Goal: Check status: Check status

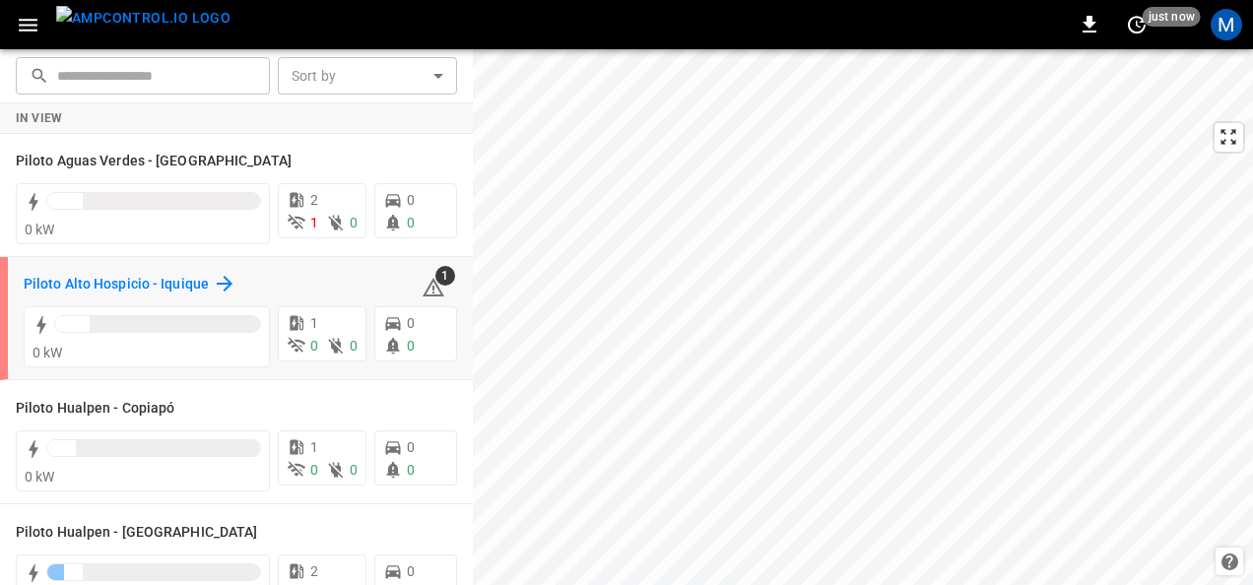
click at [169, 278] on h6 "Piloto Alto Hospicio - Iquique" at bounding box center [116, 285] width 185 height 22
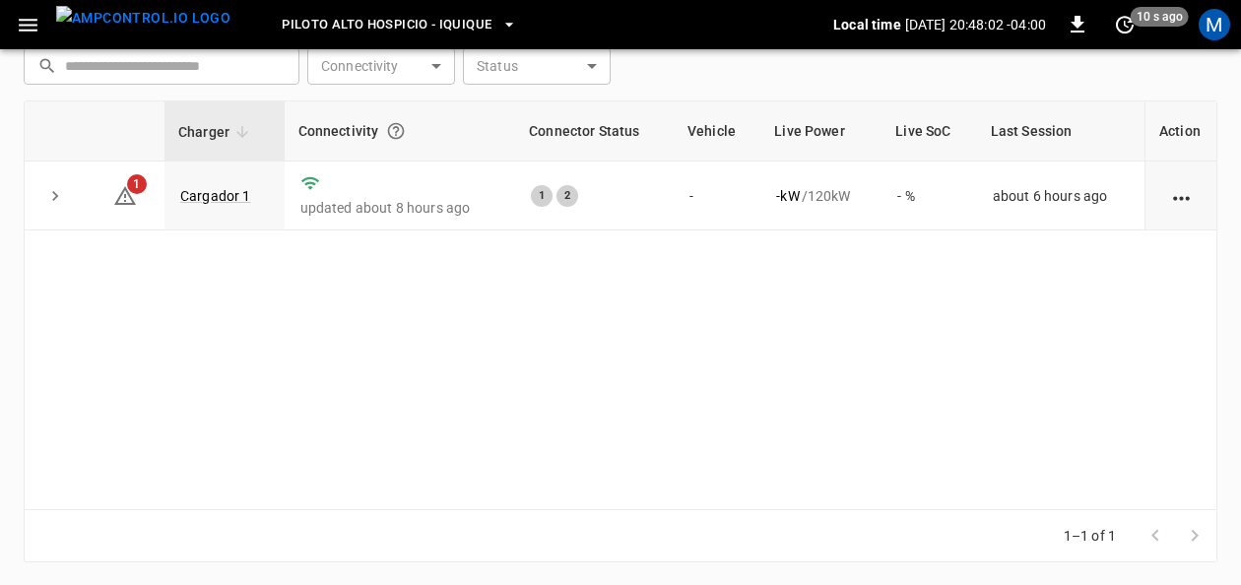
scroll to position [118, 0]
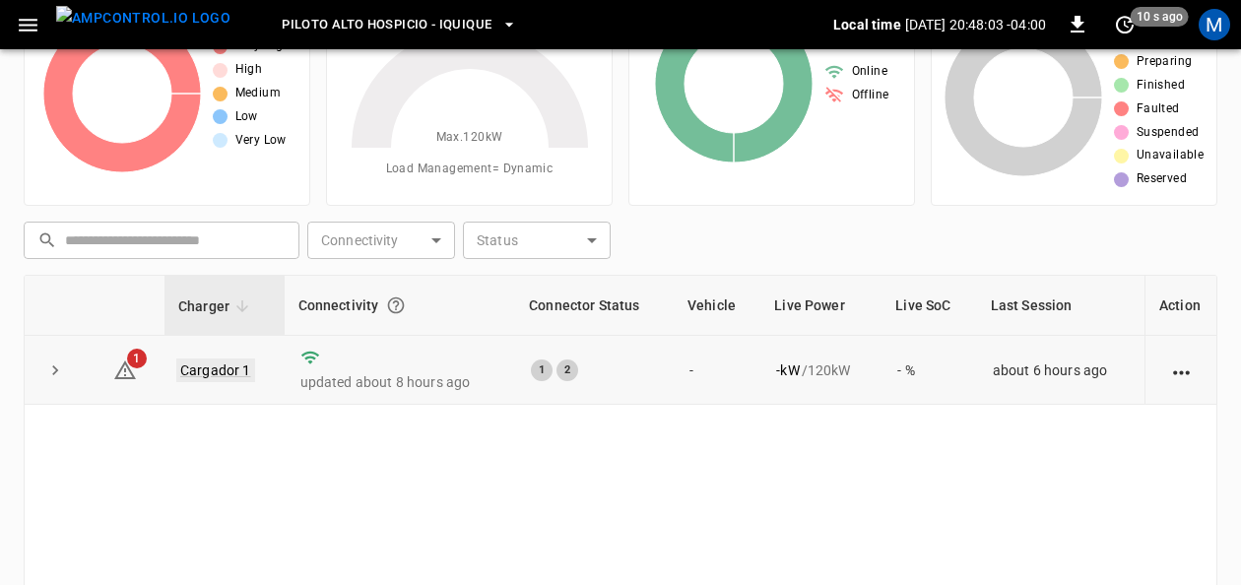
click at [216, 368] on link "Cargador 1" at bounding box center [215, 371] width 79 height 24
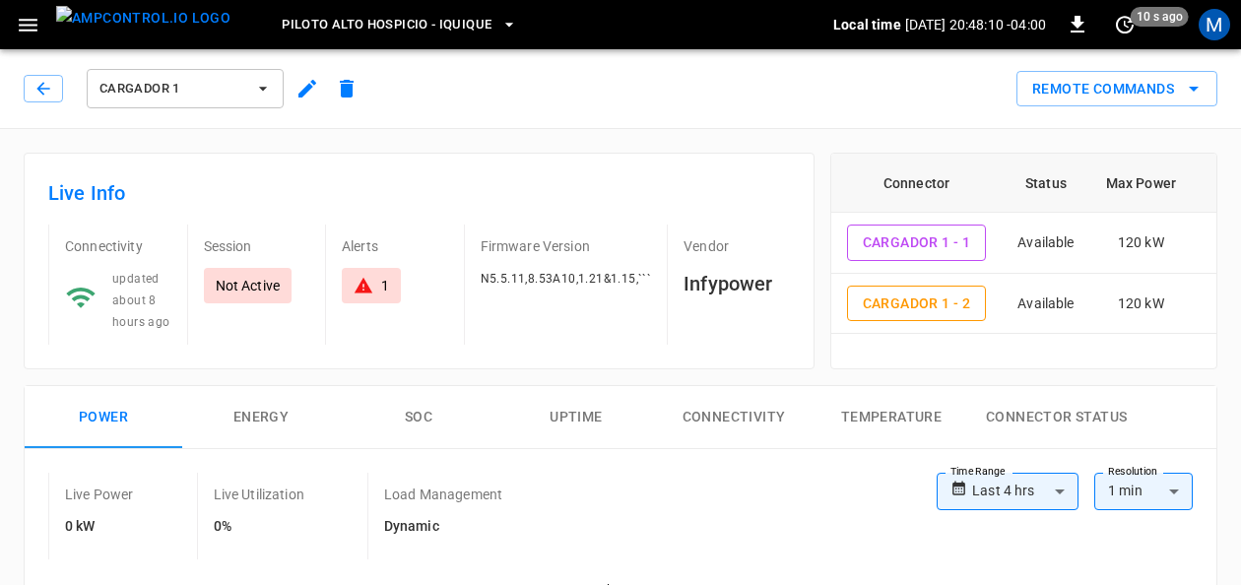
click at [367, 276] on icon at bounding box center [364, 286] width 20 height 20
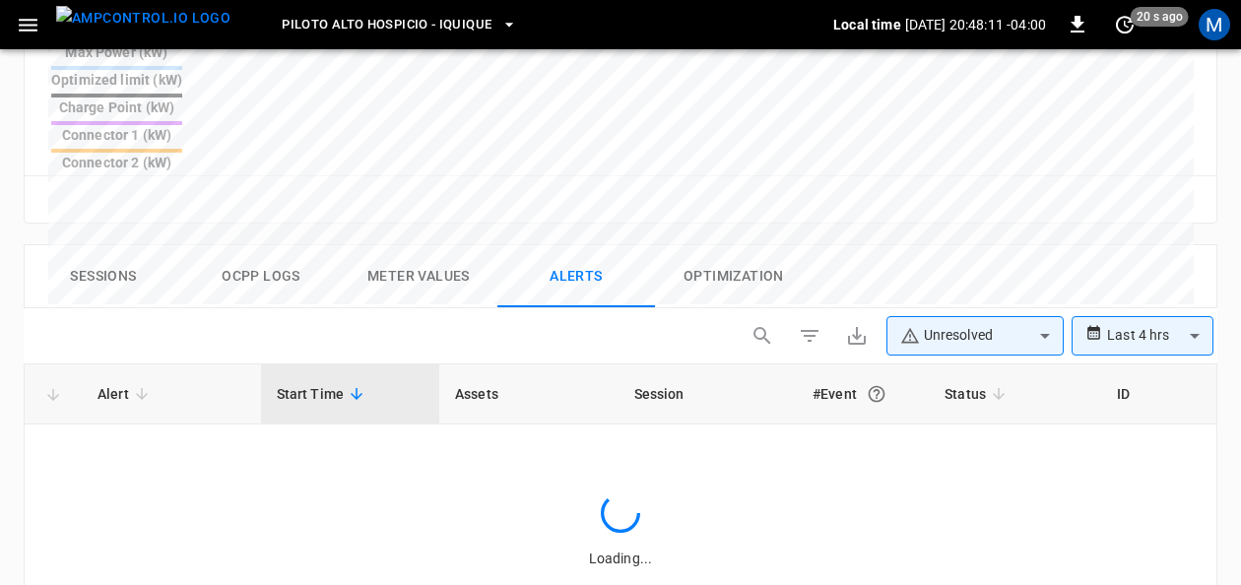
scroll to position [957, 0]
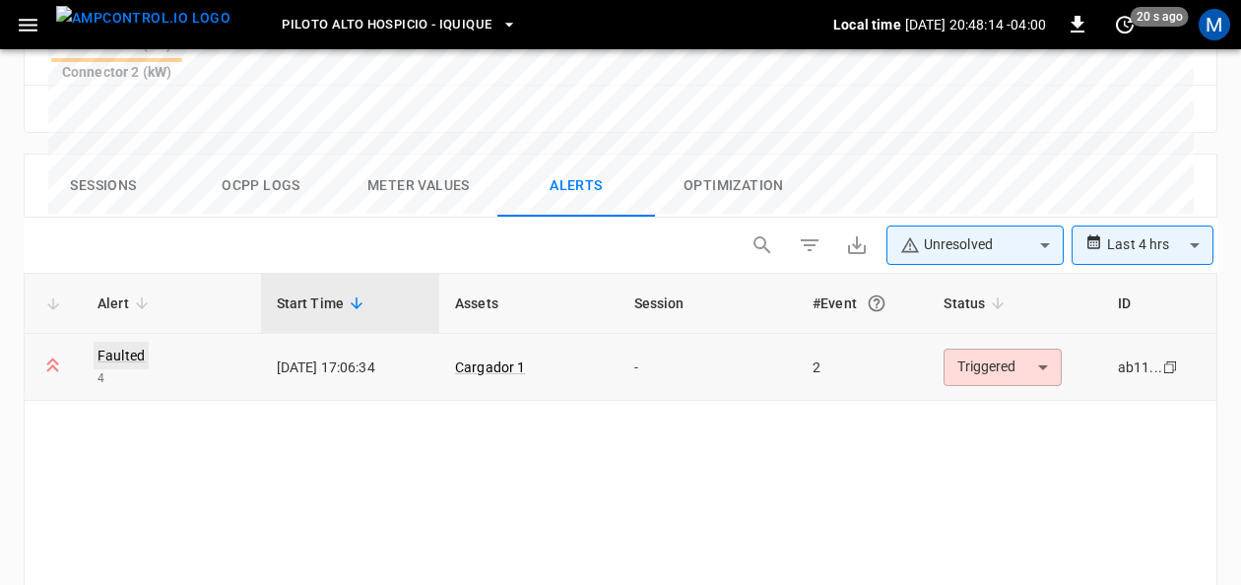
click at [117, 342] on link "Faulted" at bounding box center [121, 356] width 55 height 28
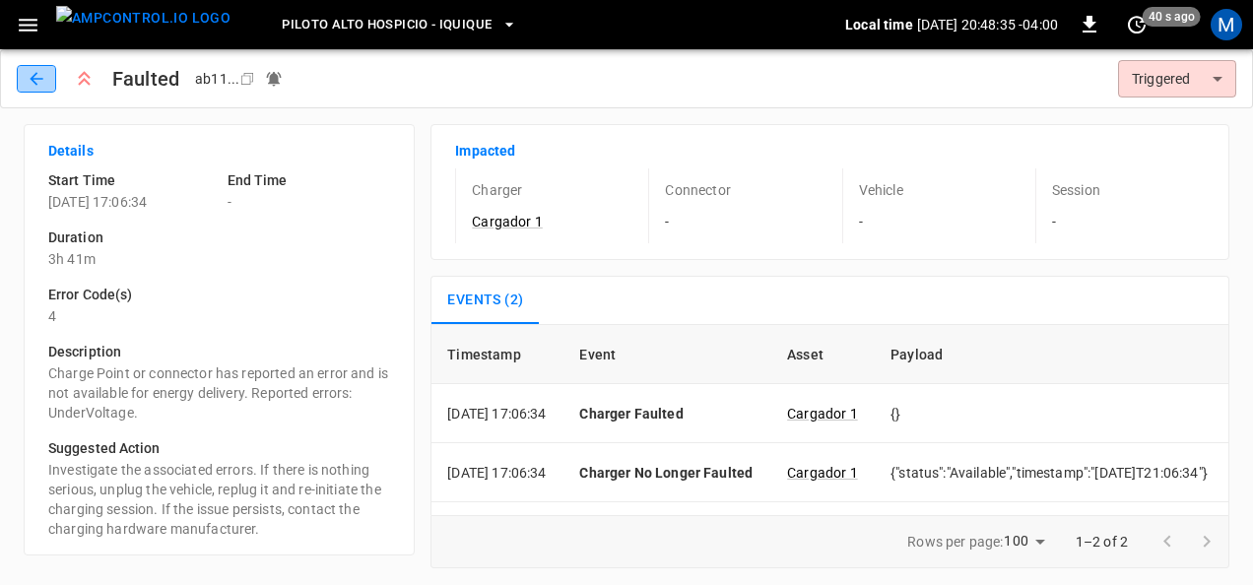
click at [30, 76] on icon "button" at bounding box center [37, 79] width 20 height 20
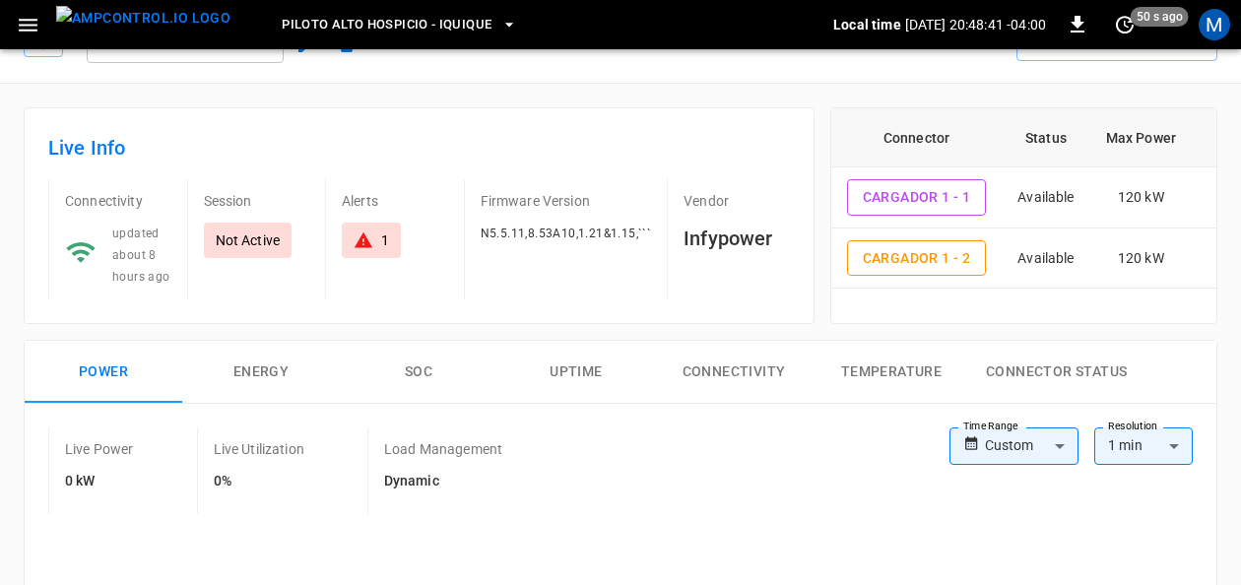
scroll to position [47, 0]
click at [375, 230] on div "1" at bounding box center [371, 239] width 35 height 20
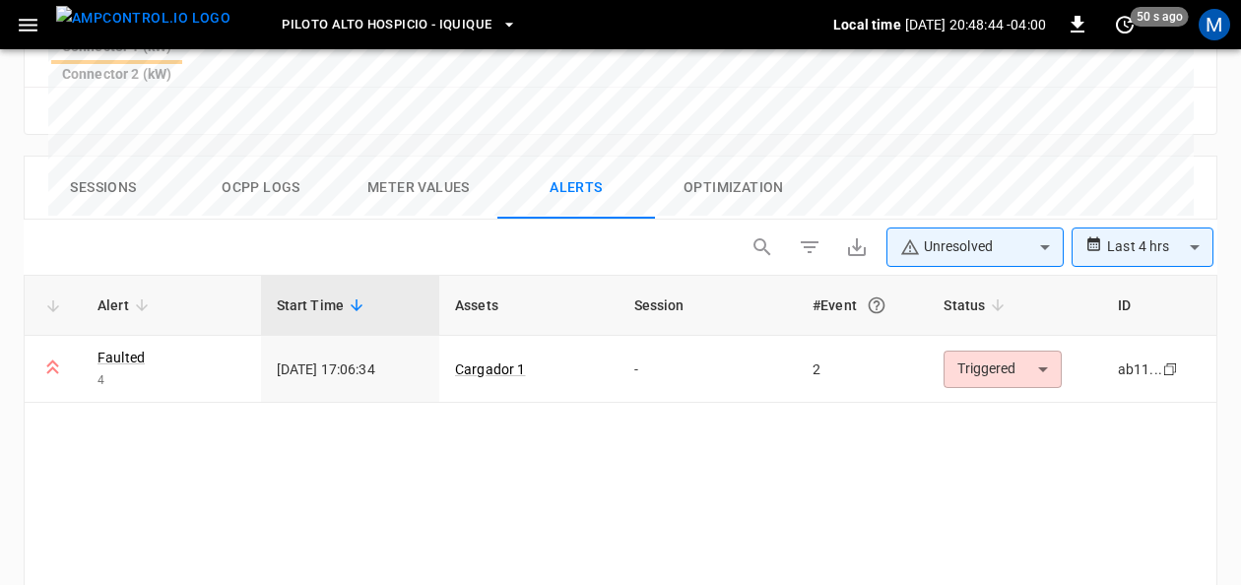
scroll to position [957, 0]
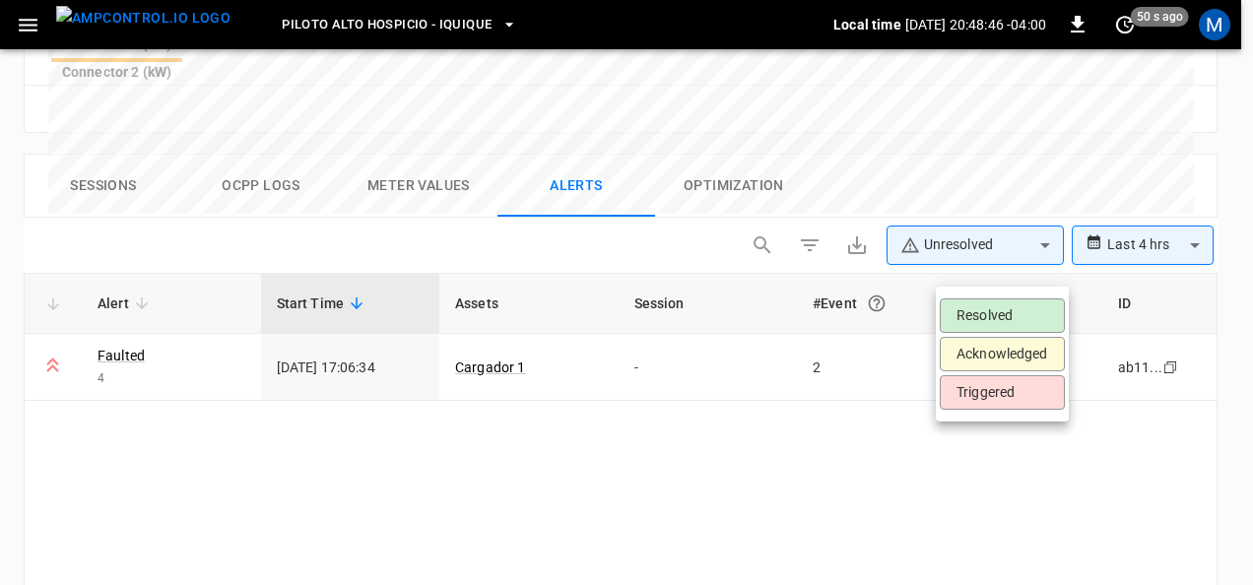
click at [993, 312] on li "Resolved" at bounding box center [1002, 315] width 125 height 34
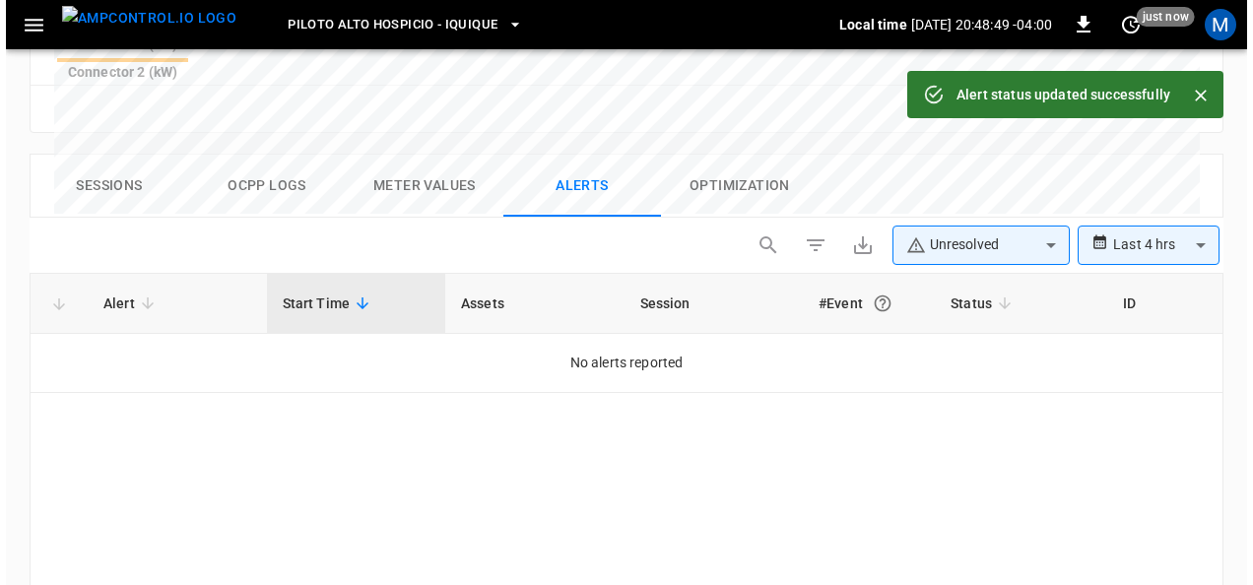
scroll to position [0, 0]
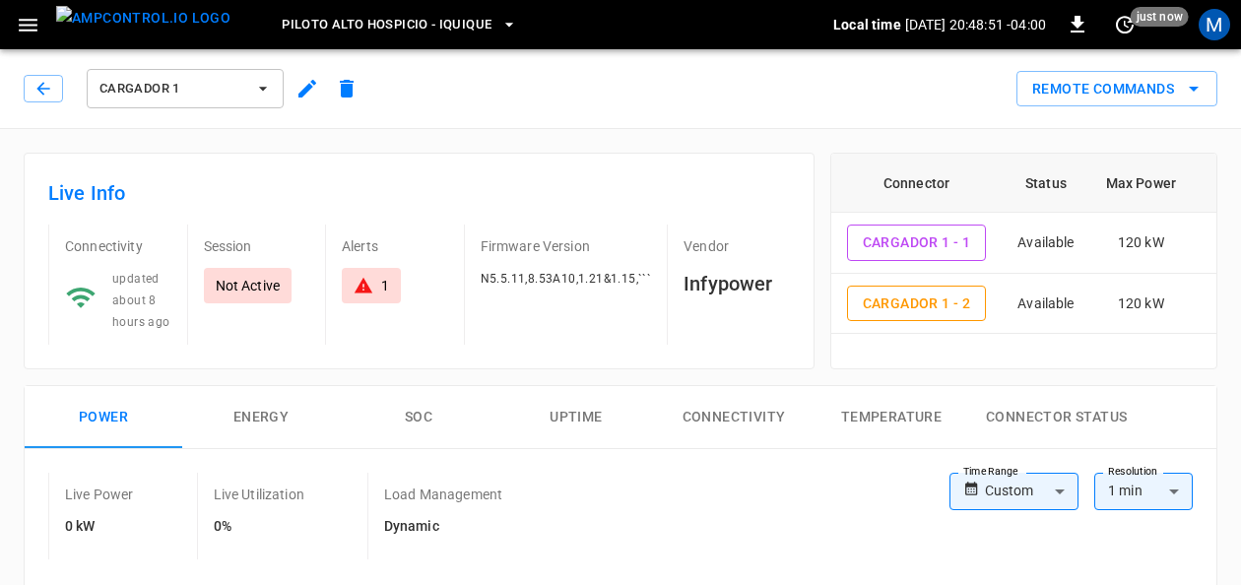
click at [103, 27] on img "menu" at bounding box center [143, 18] width 174 height 25
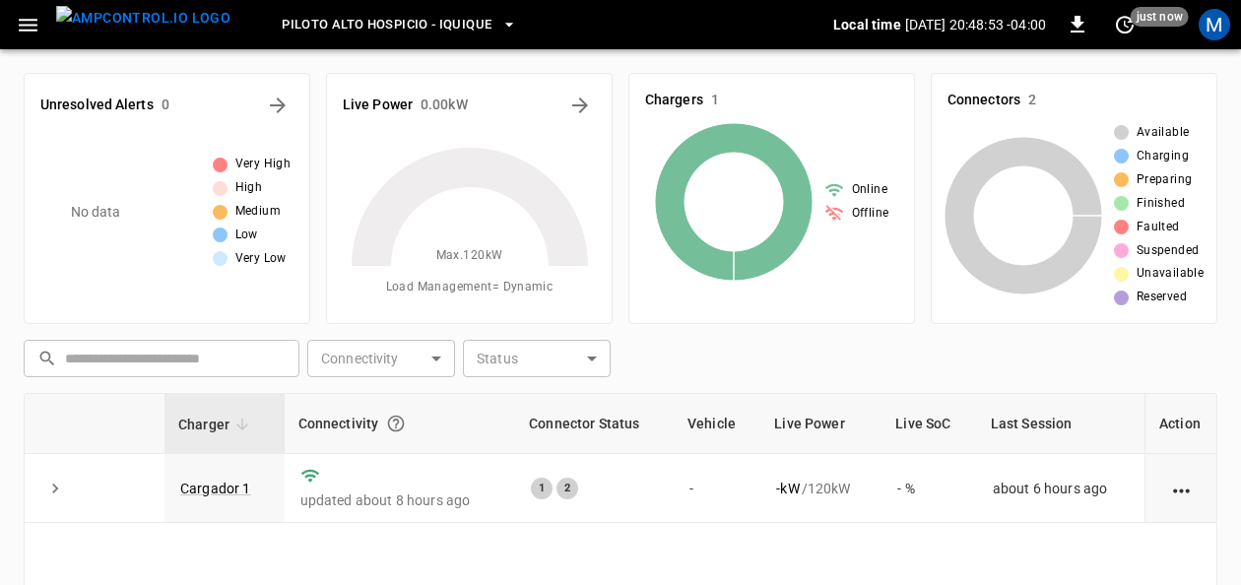
click at [29, 33] on icon "button" at bounding box center [28, 25] width 25 height 25
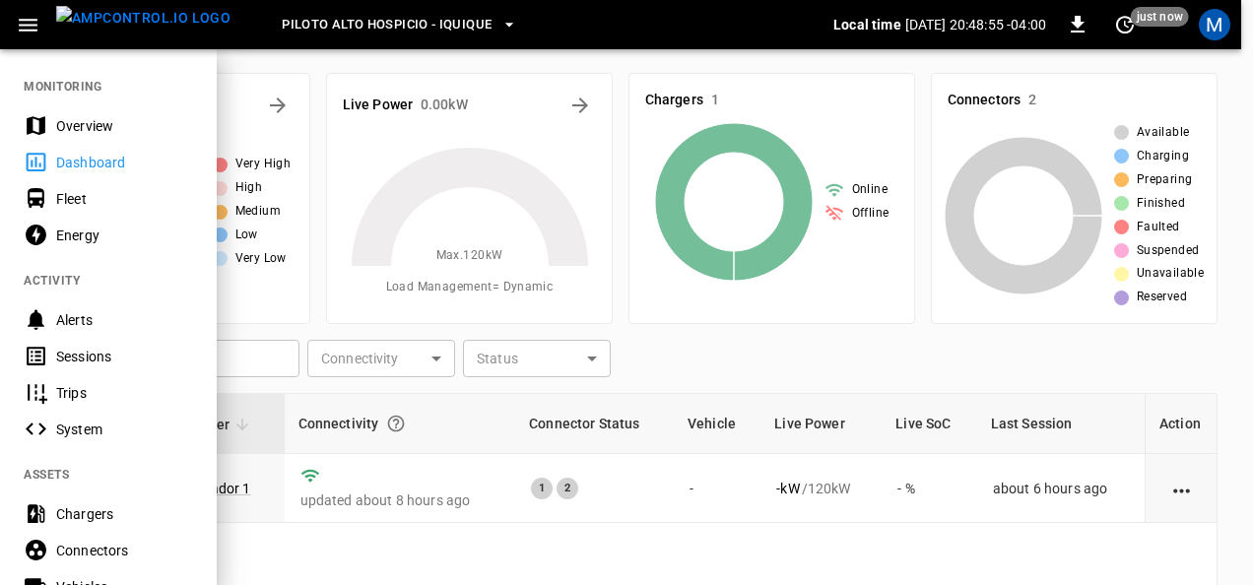
drag, startPoint x: 59, startPoint y: 122, endPoint x: 114, endPoint y: 16, distance: 119.8
click at [59, 122] on div "Overview" at bounding box center [124, 126] width 137 height 20
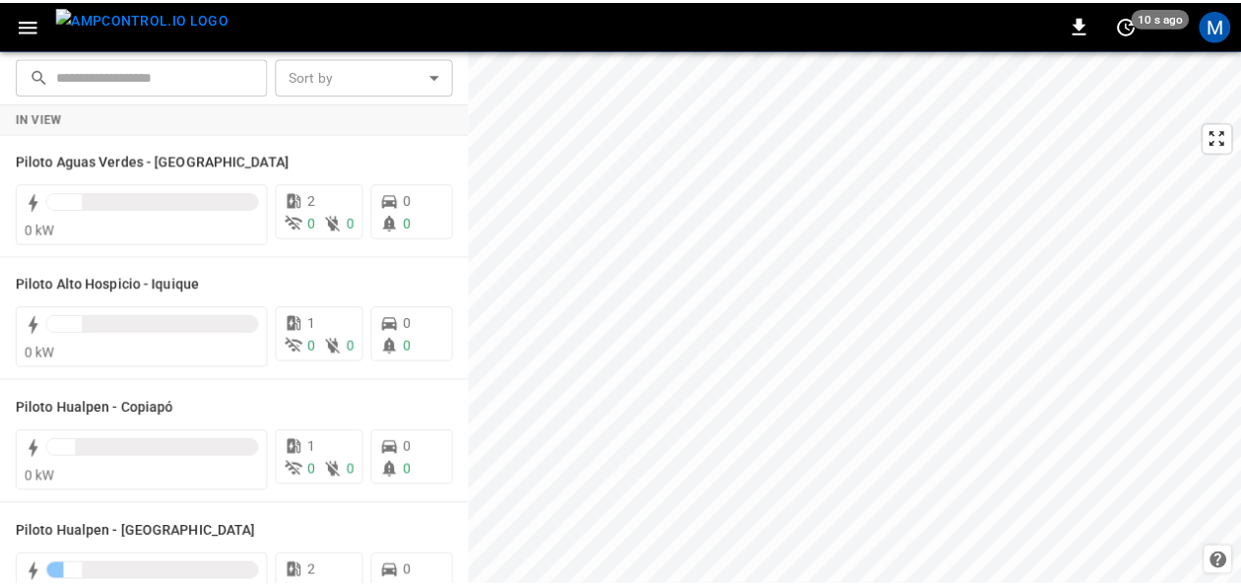
scroll to position [65, 0]
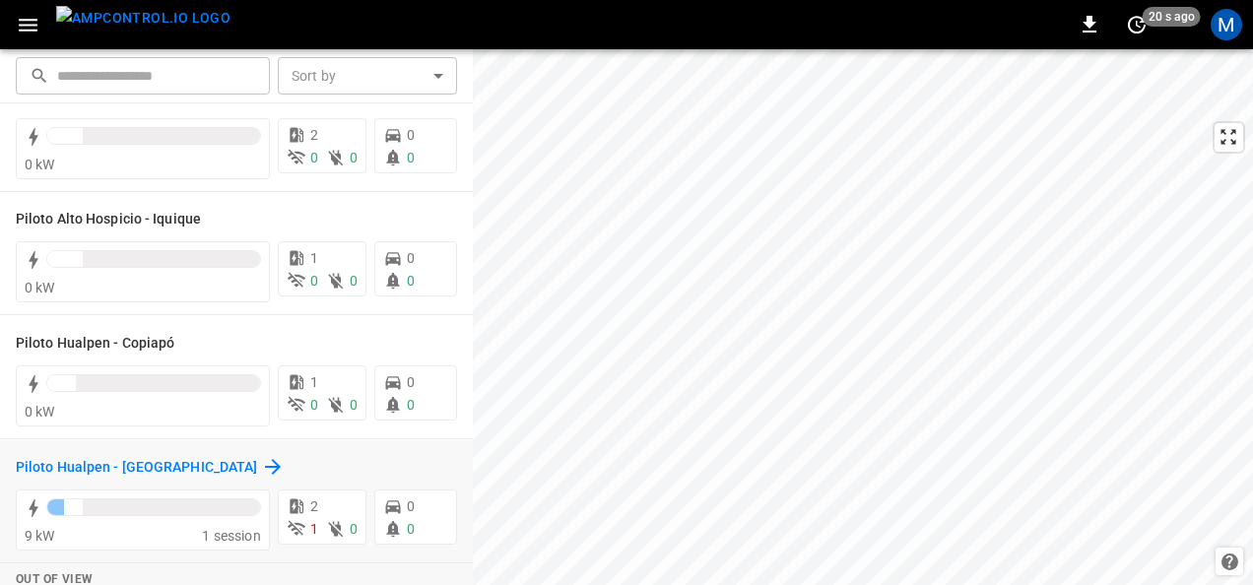
click at [103, 459] on h6 "Piloto Hualpen - [GEOGRAPHIC_DATA]" at bounding box center [136, 468] width 241 height 22
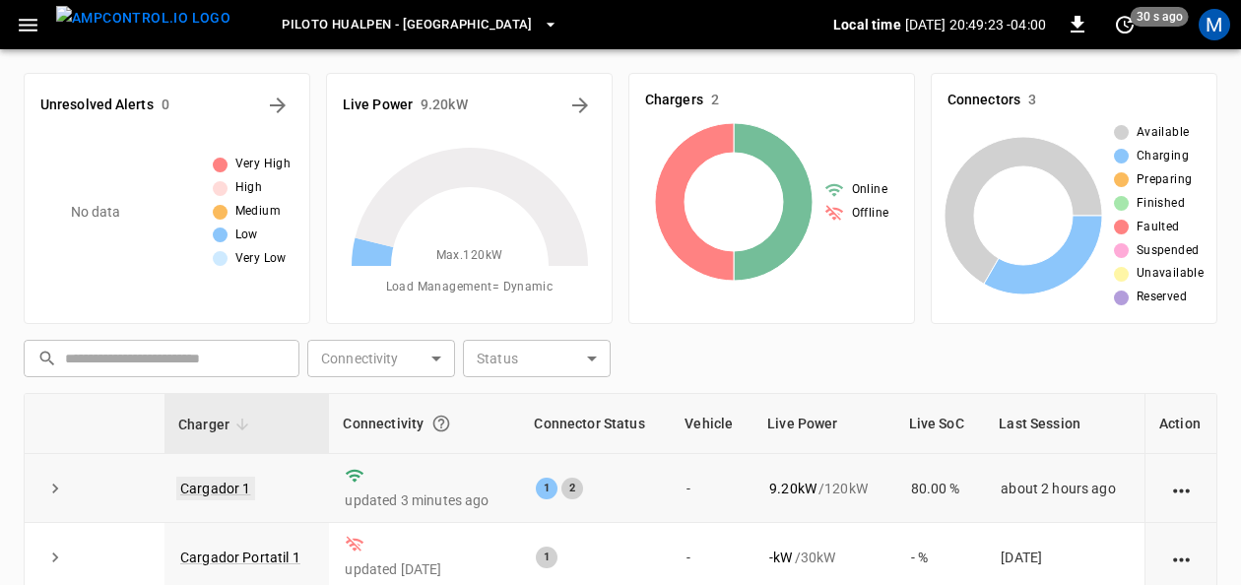
click at [210, 494] on link "Cargador 1" at bounding box center [215, 489] width 79 height 24
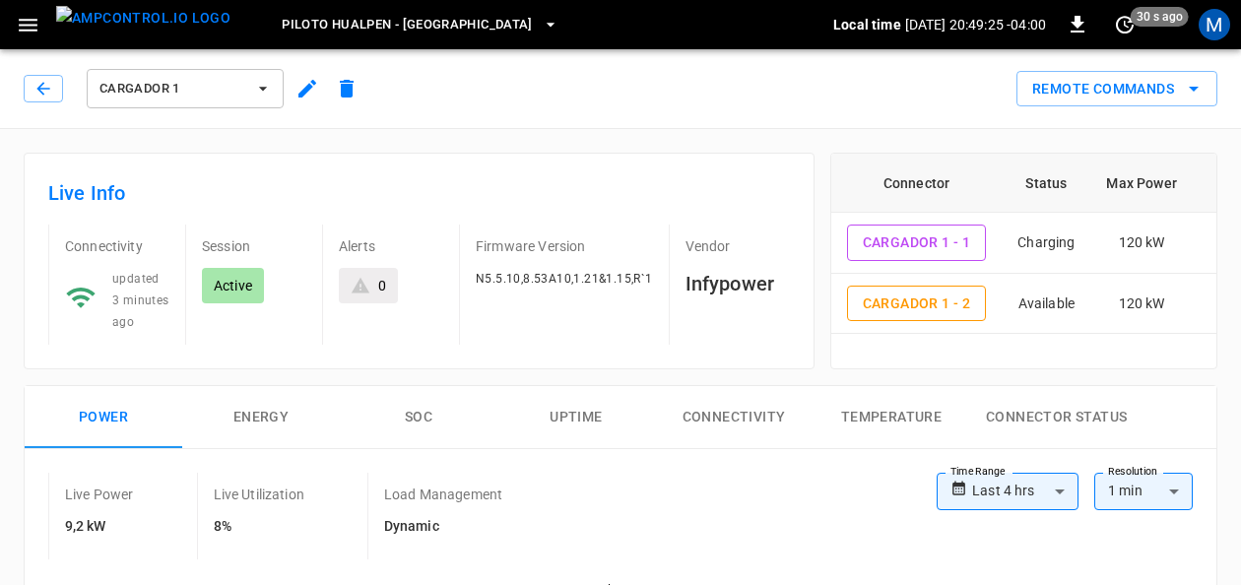
click at [431, 404] on button "SOC" at bounding box center [419, 417] width 158 height 63
